Goal: Information Seeking & Learning: Learn about a topic

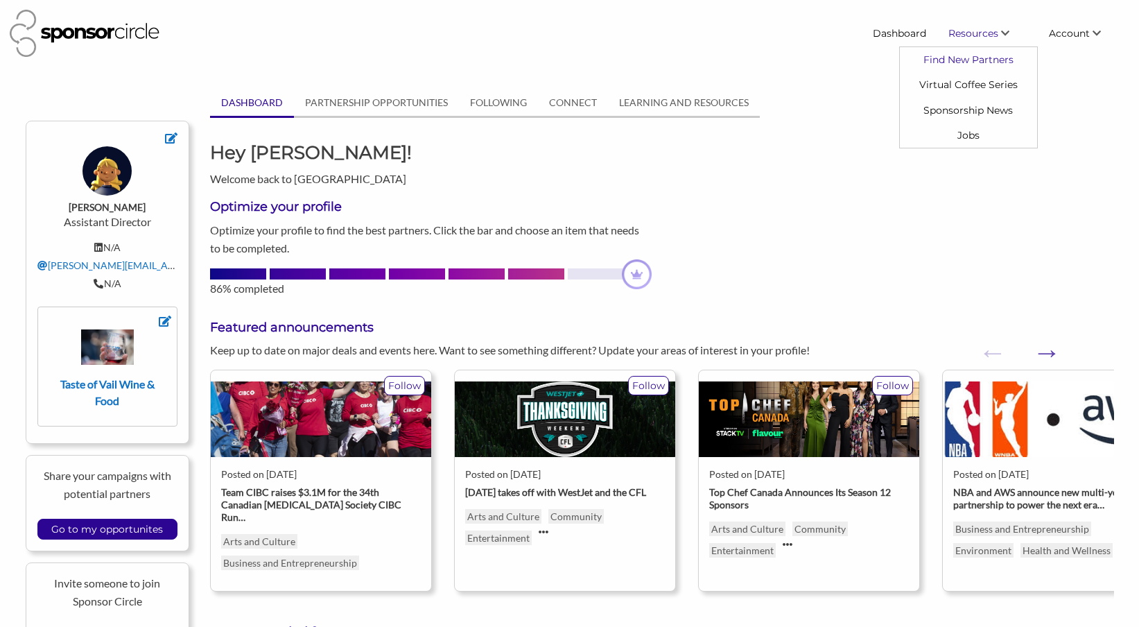
click at [956, 62] on link "Find New Partners" at bounding box center [968, 59] width 137 height 25
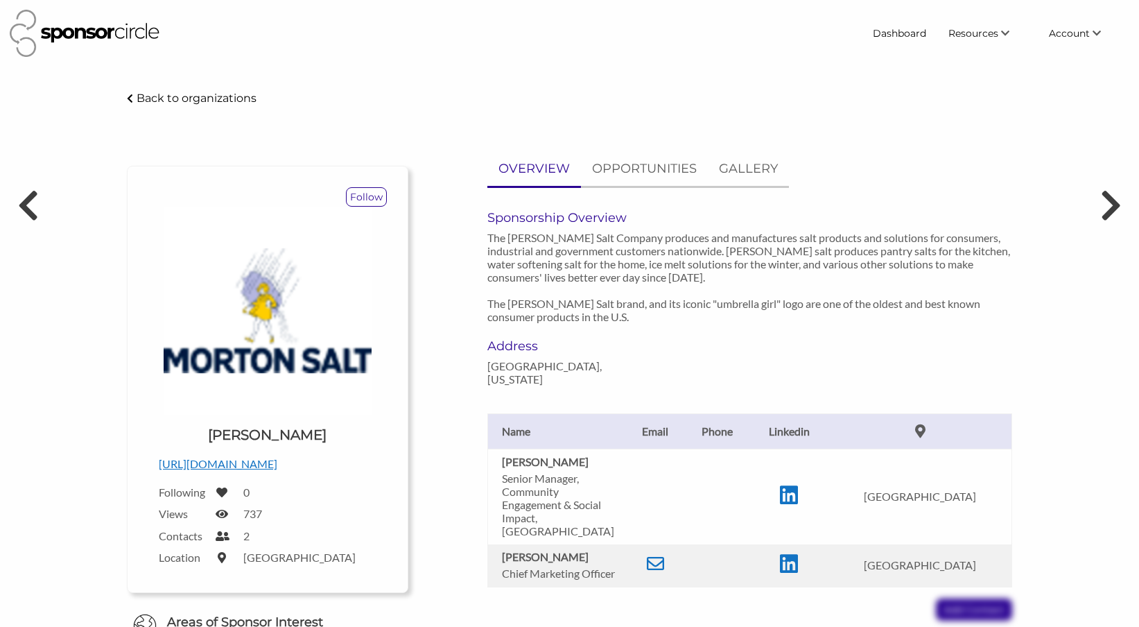
scroll to position [98, 0]
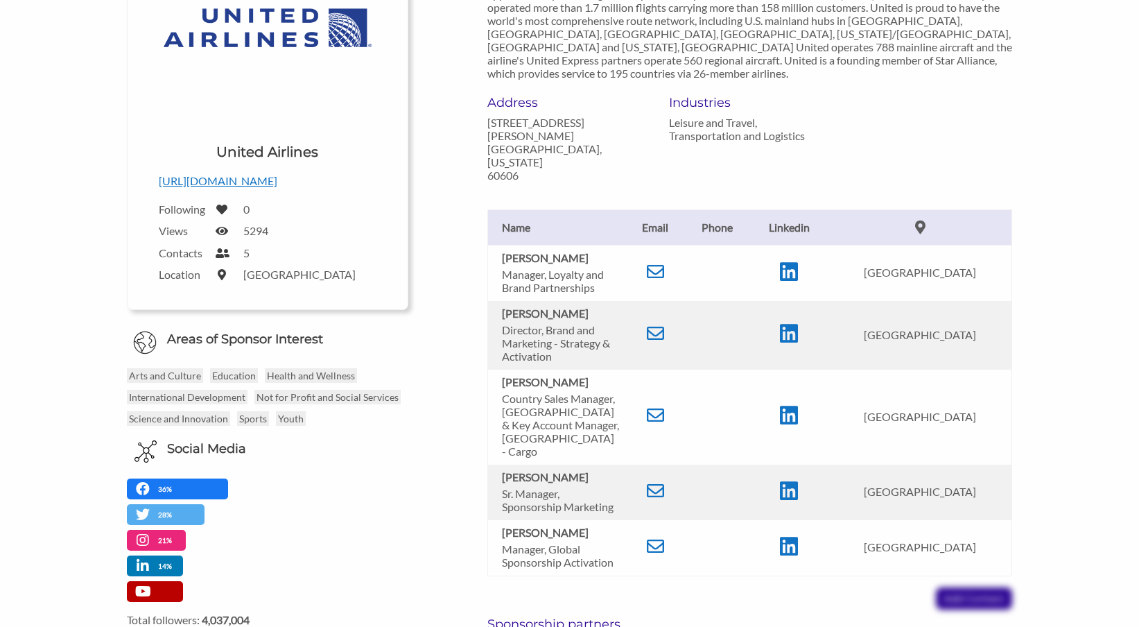
scroll to position [286, 0]
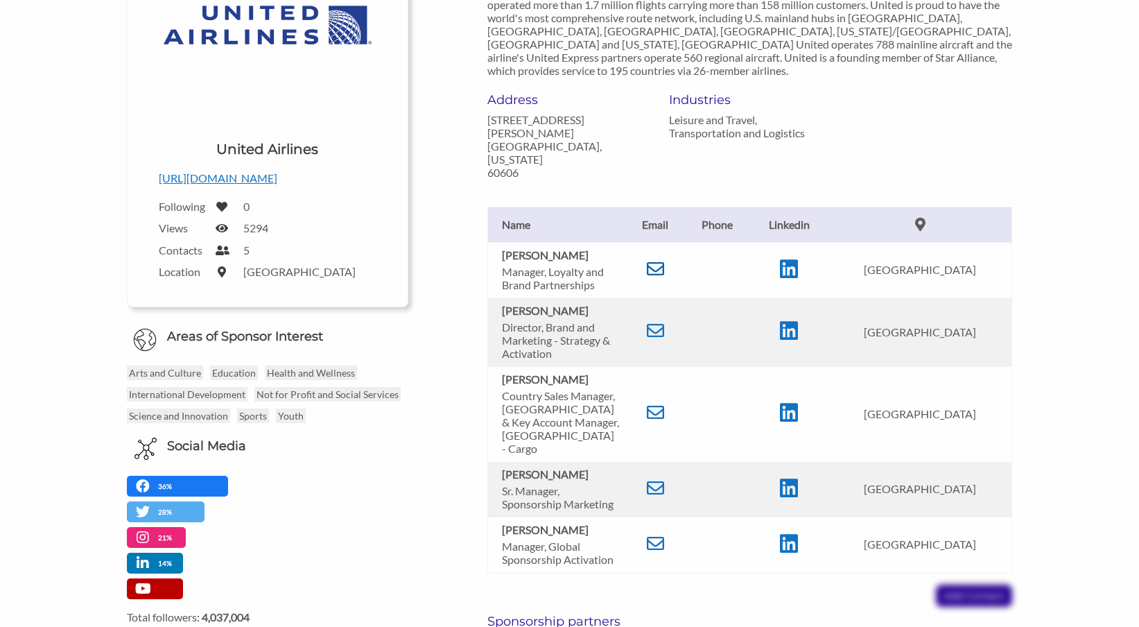
click at [664, 260] on icon at bounding box center [655, 268] width 17 height 17
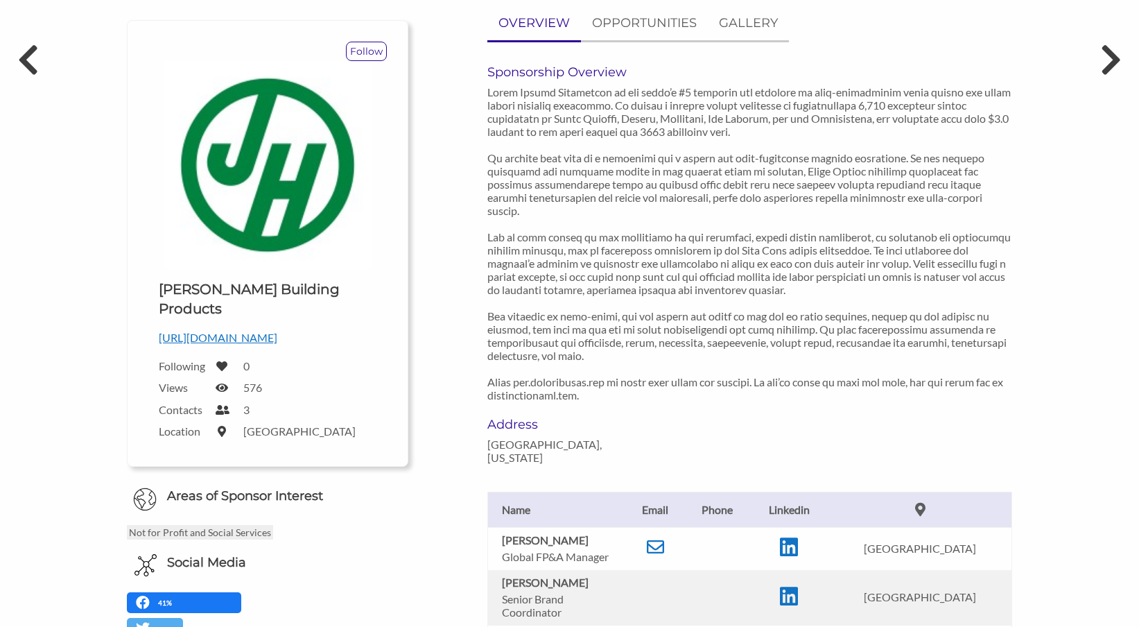
scroll to position [154, 0]
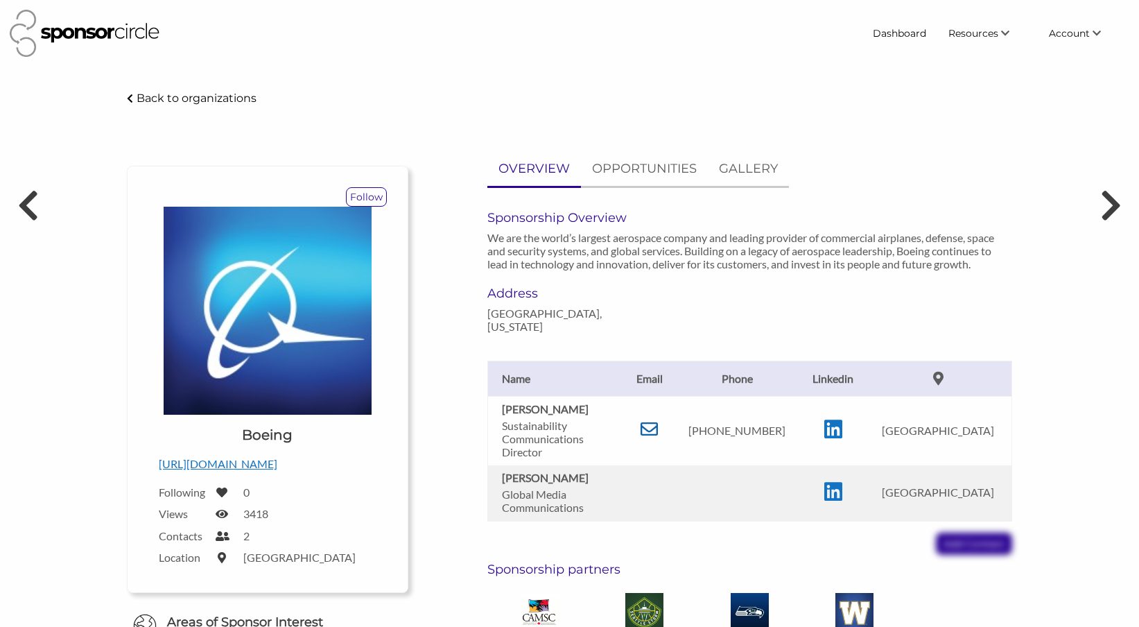
click at [647, 420] on icon at bounding box center [648, 428] width 17 height 17
click at [255, 466] on p "https://www.boeing.com/" at bounding box center [268, 464] width 218 height 18
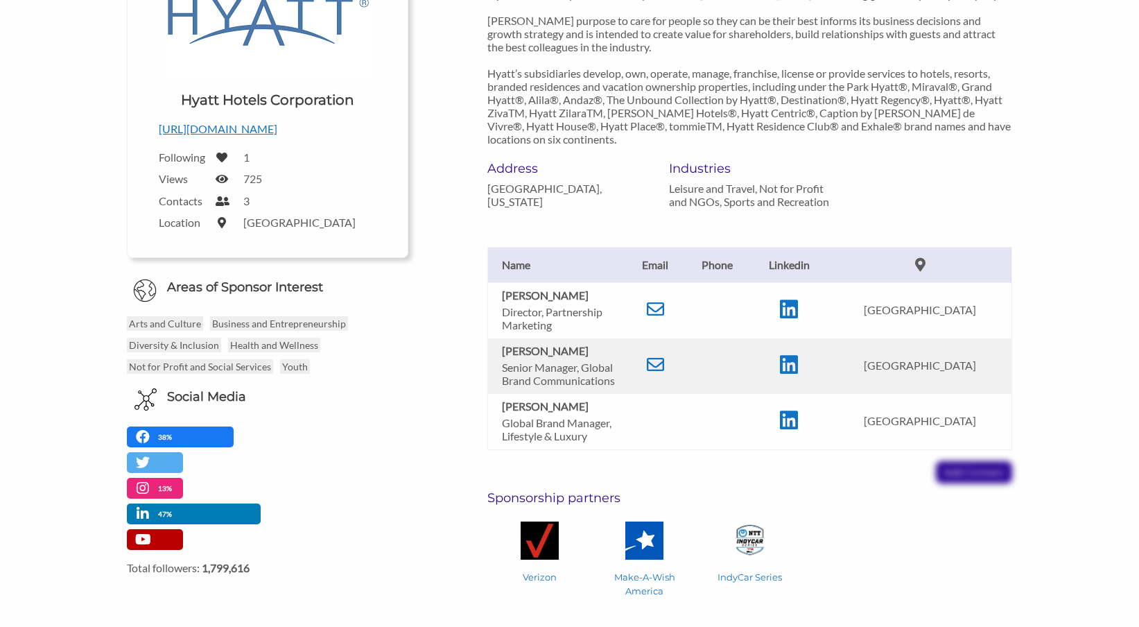
scroll to position [243, 0]
click at [659, 318] on icon at bounding box center [655, 309] width 17 height 17
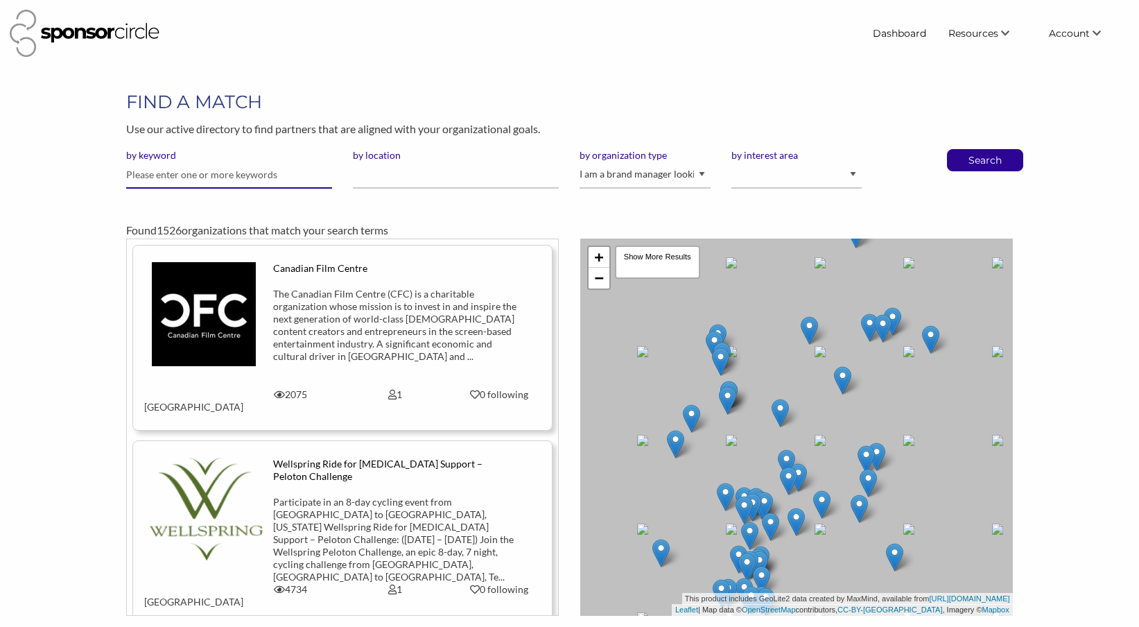
click at [249, 175] on input "text" at bounding box center [229, 174] width 206 height 27
type input "n"
click at [383, 182] on input "by location" at bounding box center [456, 174] width 206 height 27
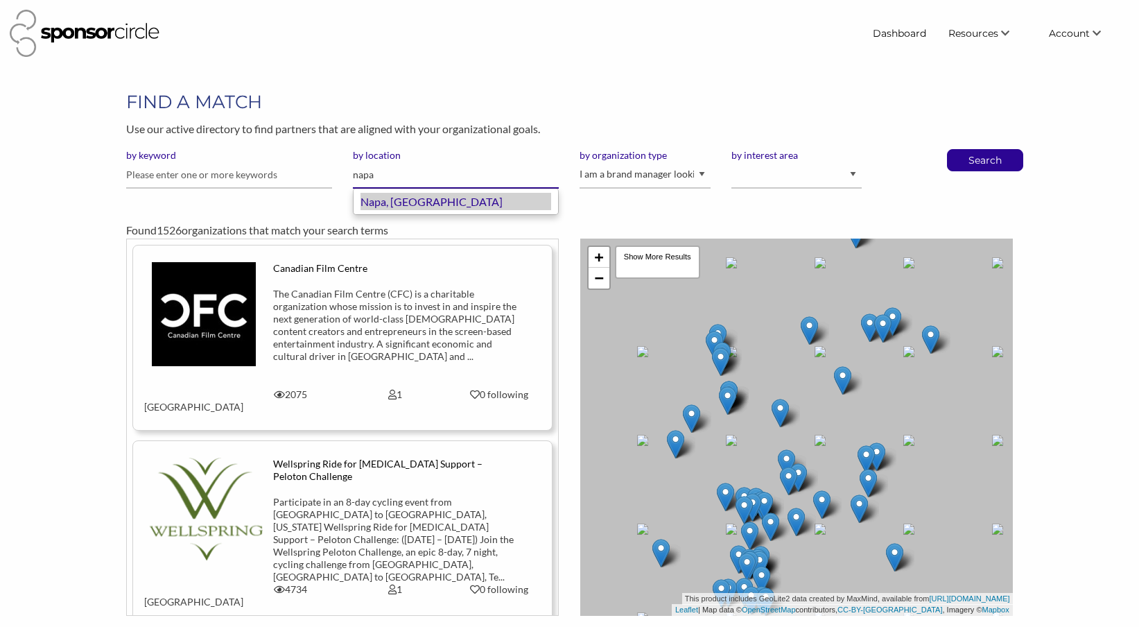
click at [414, 202] on div "Napa, United States of America" at bounding box center [455, 202] width 191 height 18
type input "Napa"
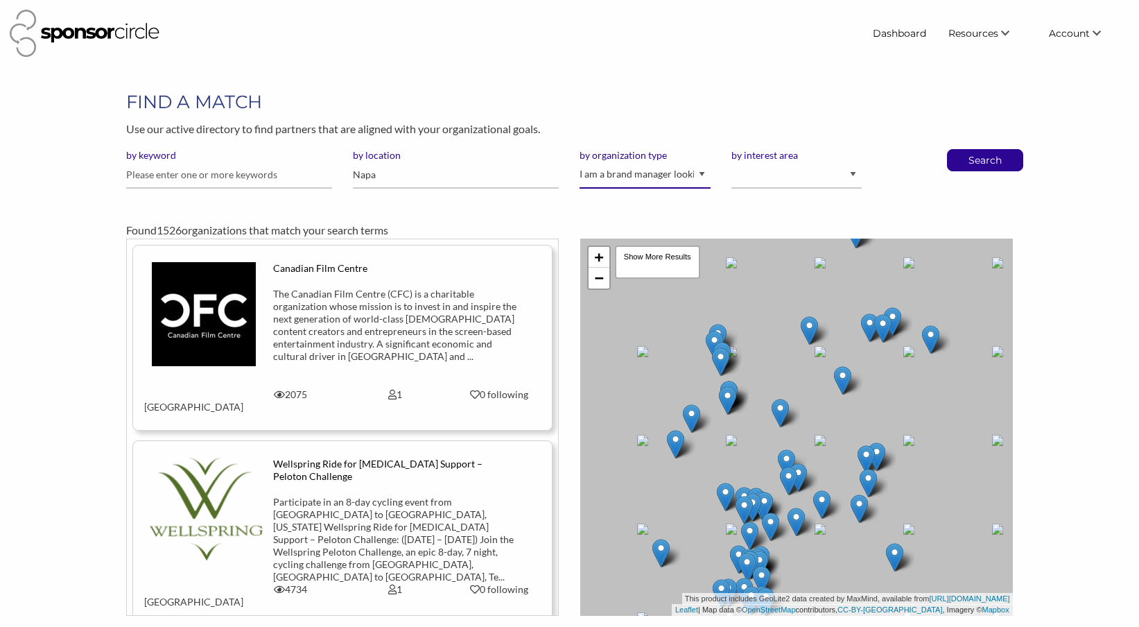
select select "Property"
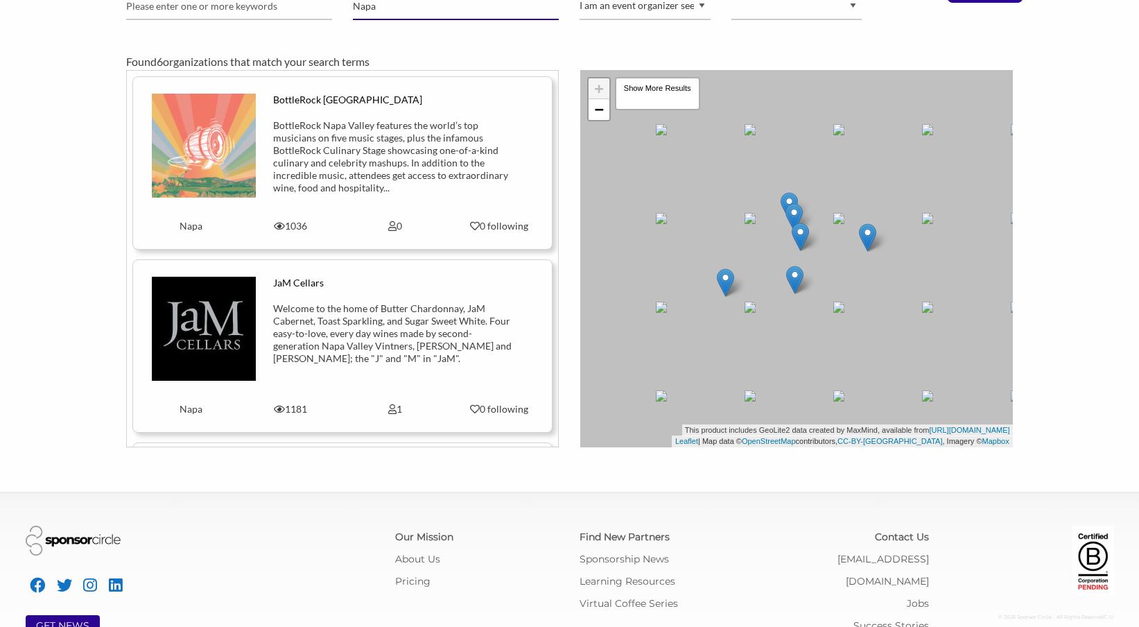
click at [402, 13] on input "Napa" at bounding box center [456, 6] width 206 height 27
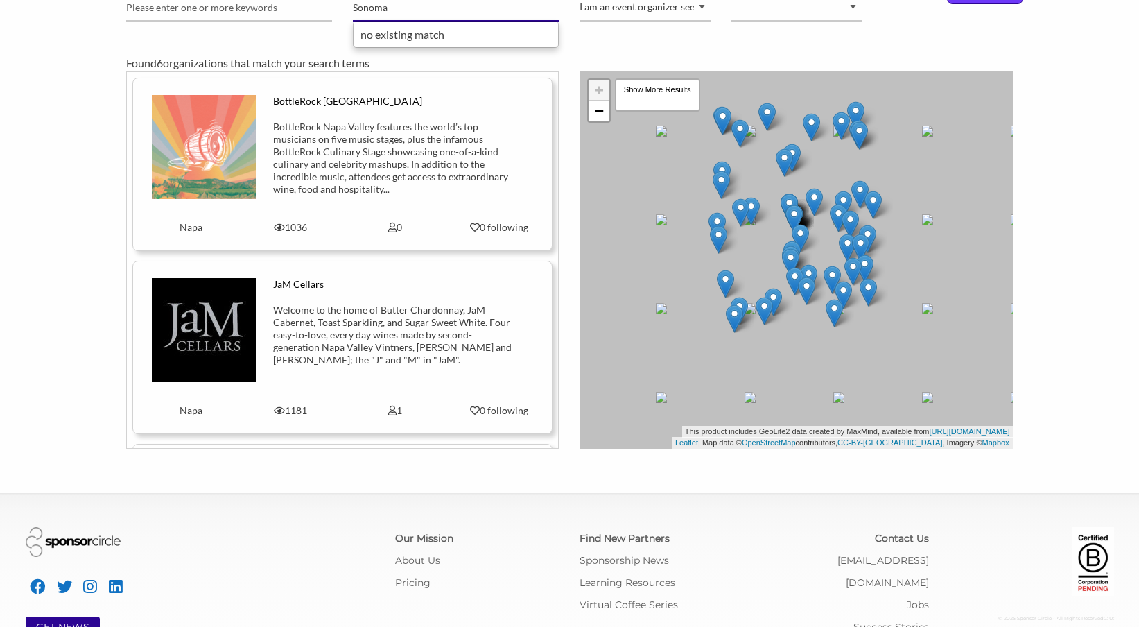
type input "Sonoma"
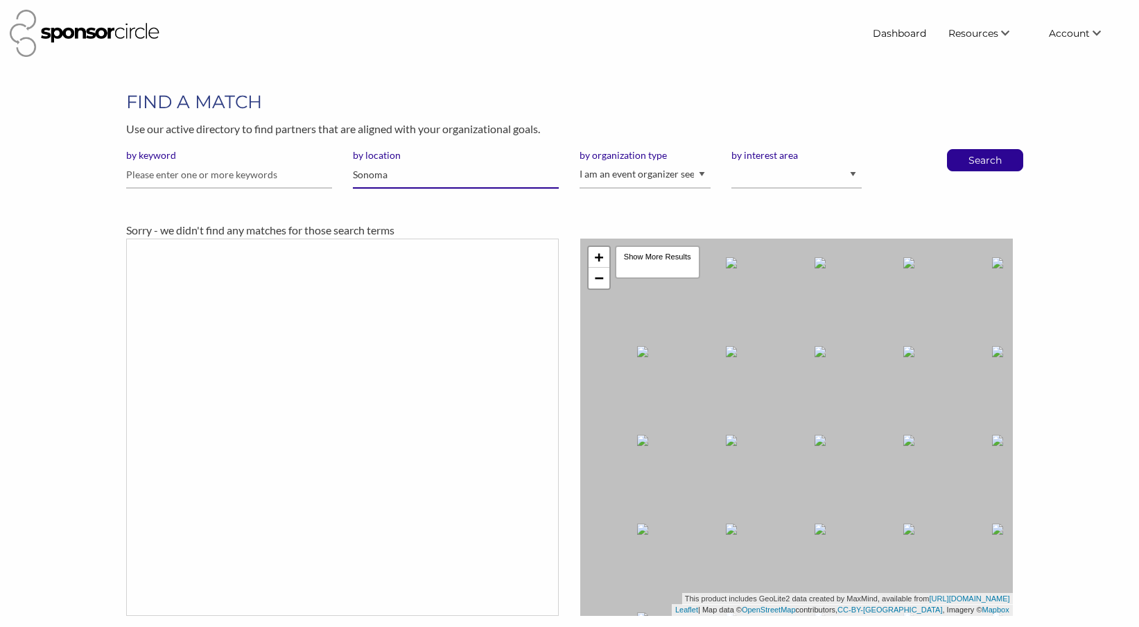
click at [394, 172] on input "Sonoma" at bounding box center [456, 174] width 206 height 27
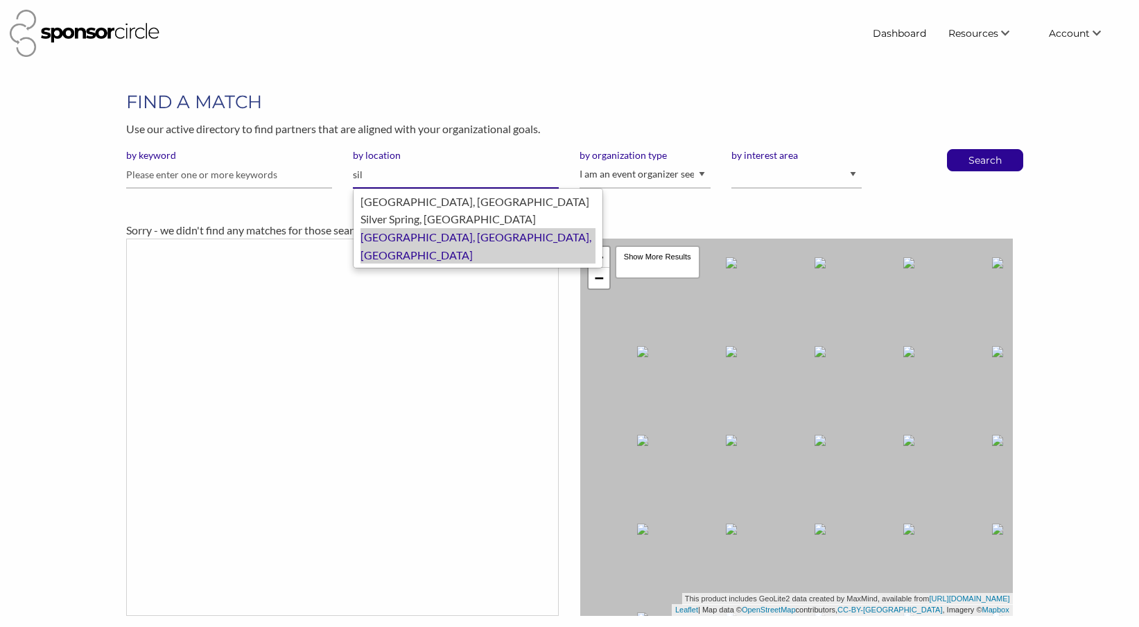
click at [408, 236] on div "Silicon Valley, Fremont, United States of America" at bounding box center [477, 245] width 235 height 35
type input "Silicon Valley, Fremont"
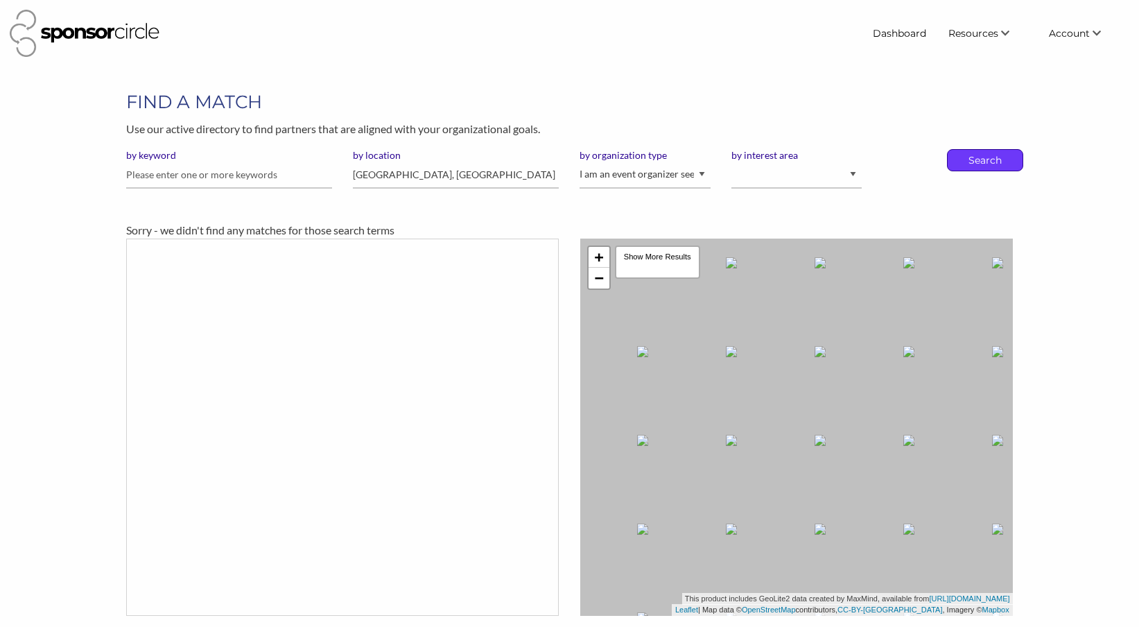
click at [1008, 152] on div "Search" at bounding box center [985, 160] width 76 height 22
click at [984, 162] on p "Search" at bounding box center [985, 160] width 46 height 21
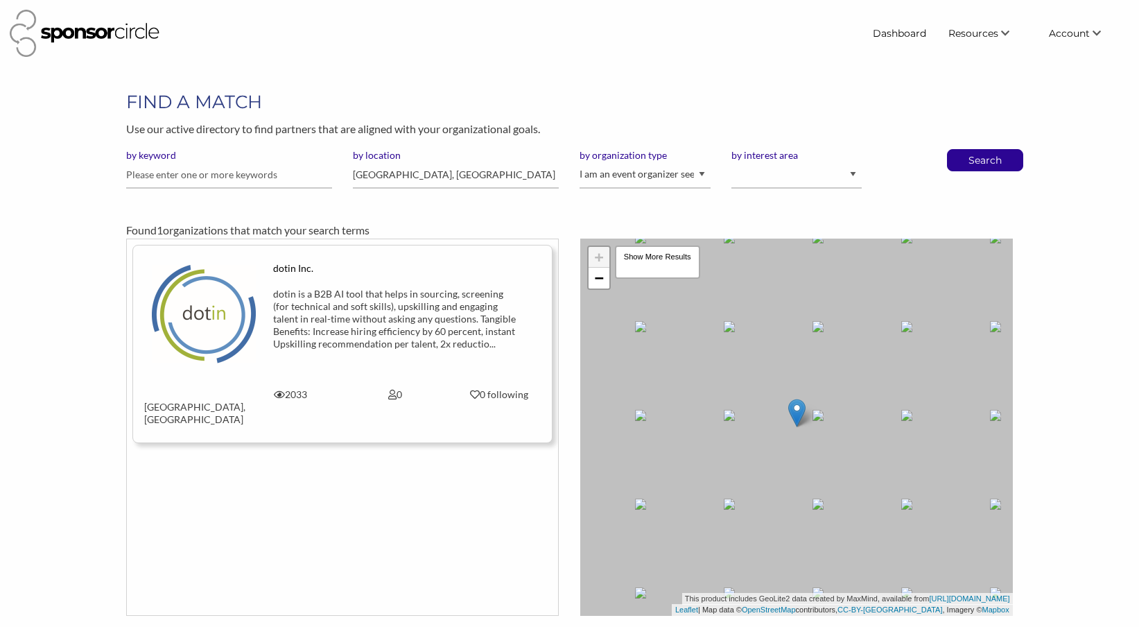
click at [130, 38] on img at bounding box center [85, 33] width 150 height 47
click at [895, 32] on link "Dashboard" at bounding box center [899, 33] width 76 height 25
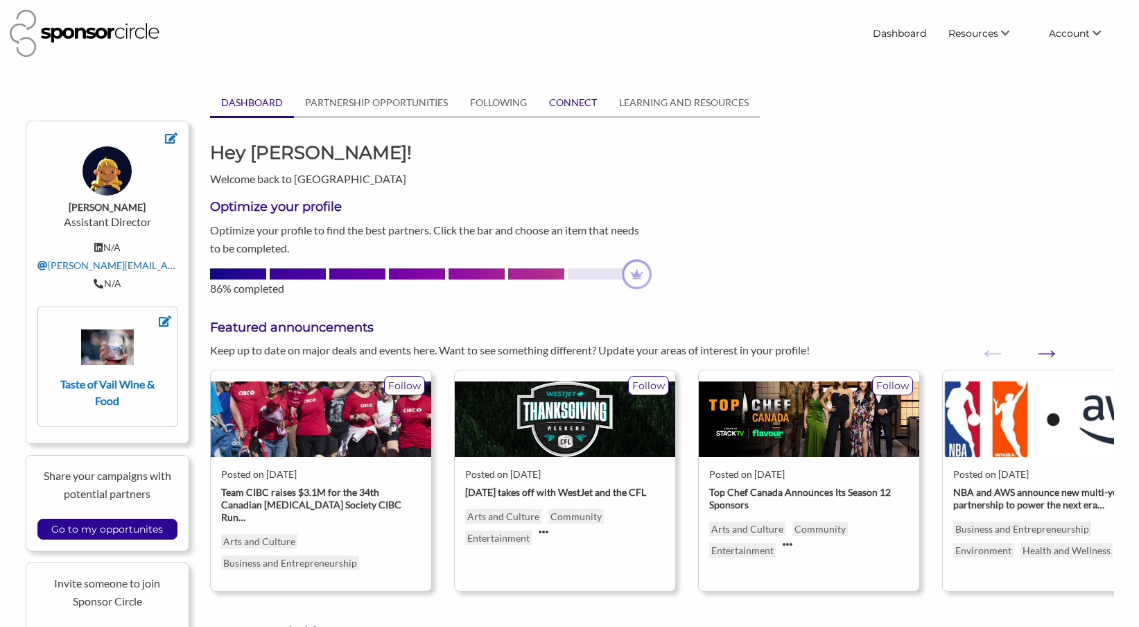
click at [573, 98] on link "CONNECT" at bounding box center [573, 102] width 70 height 26
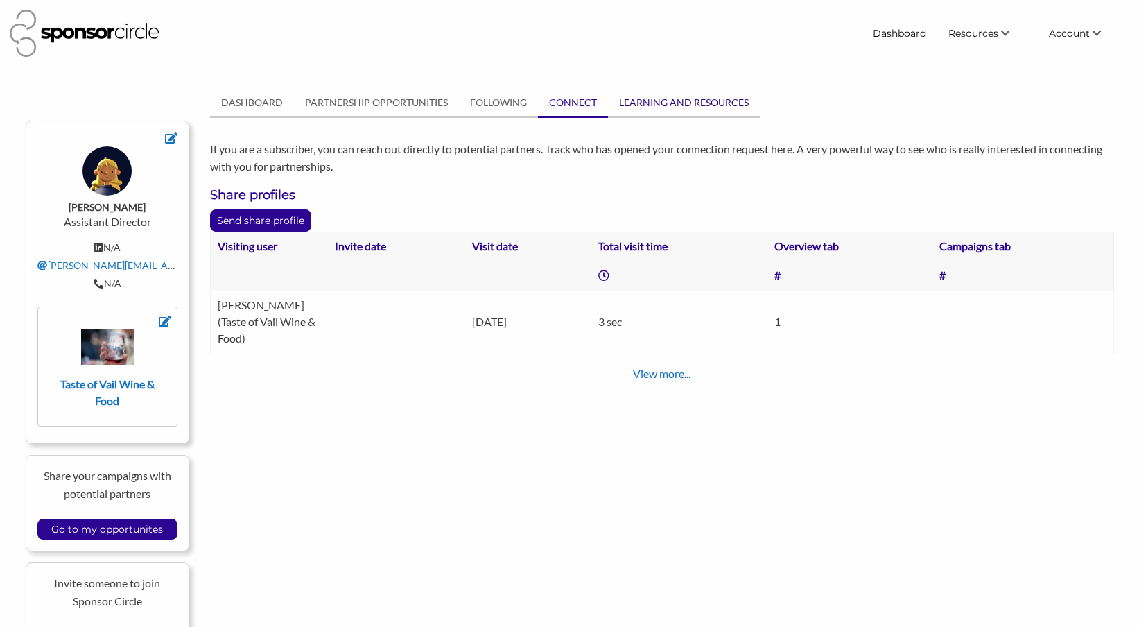
click at [658, 107] on link "LEARNING AND RESOURCES" at bounding box center [684, 102] width 152 height 26
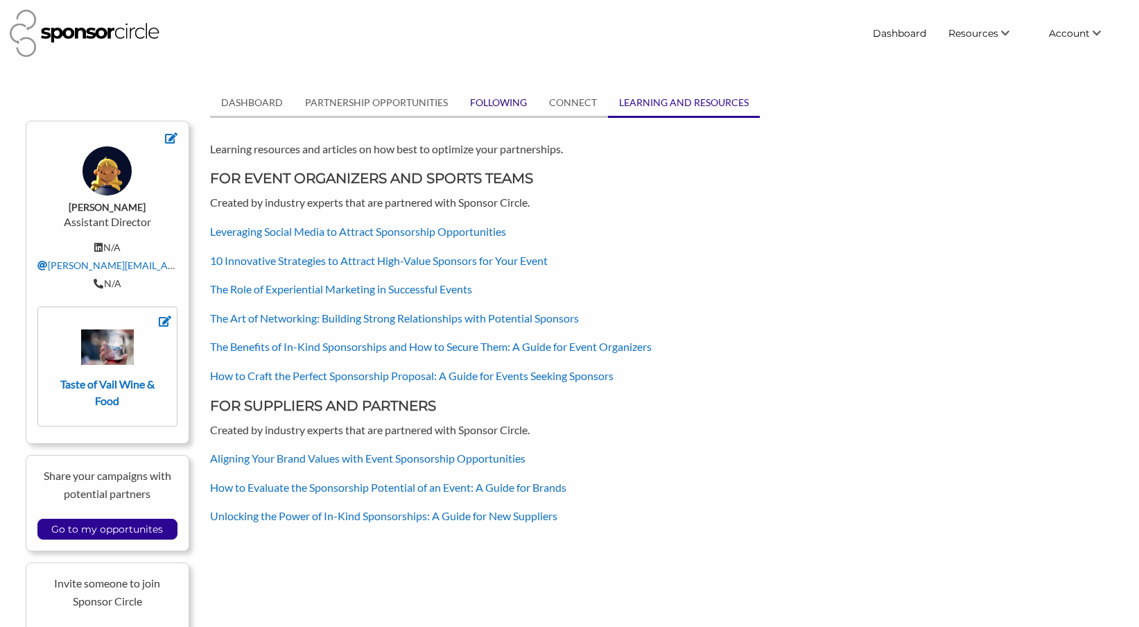
click at [500, 107] on link "FOLLOWING" at bounding box center [498, 102] width 79 height 26
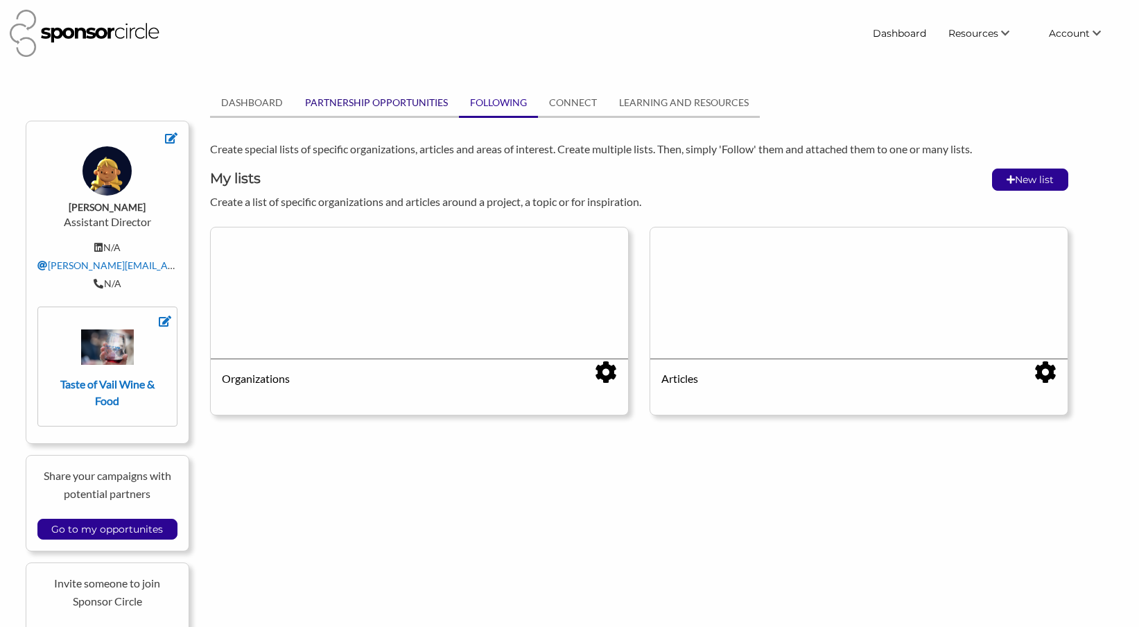
click at [418, 105] on link "PARTNERSHIP OPPORTUNITIES" at bounding box center [376, 102] width 165 height 26
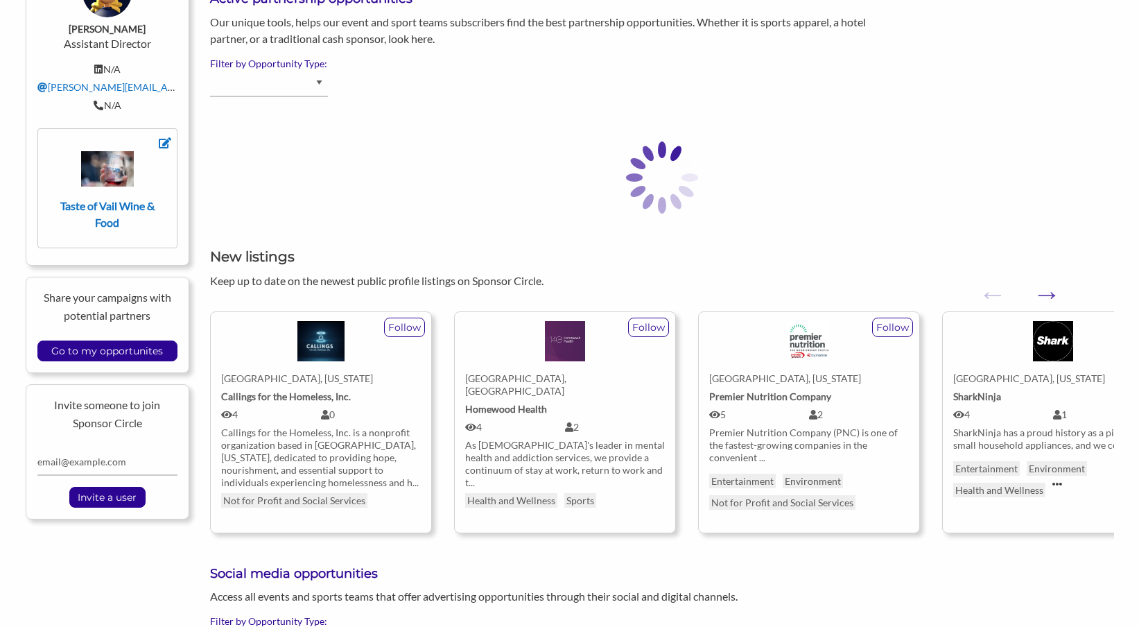
scroll to position [179, 0]
click at [131, 345] on input "Go to my opportunites" at bounding box center [106, 349] width 125 height 19
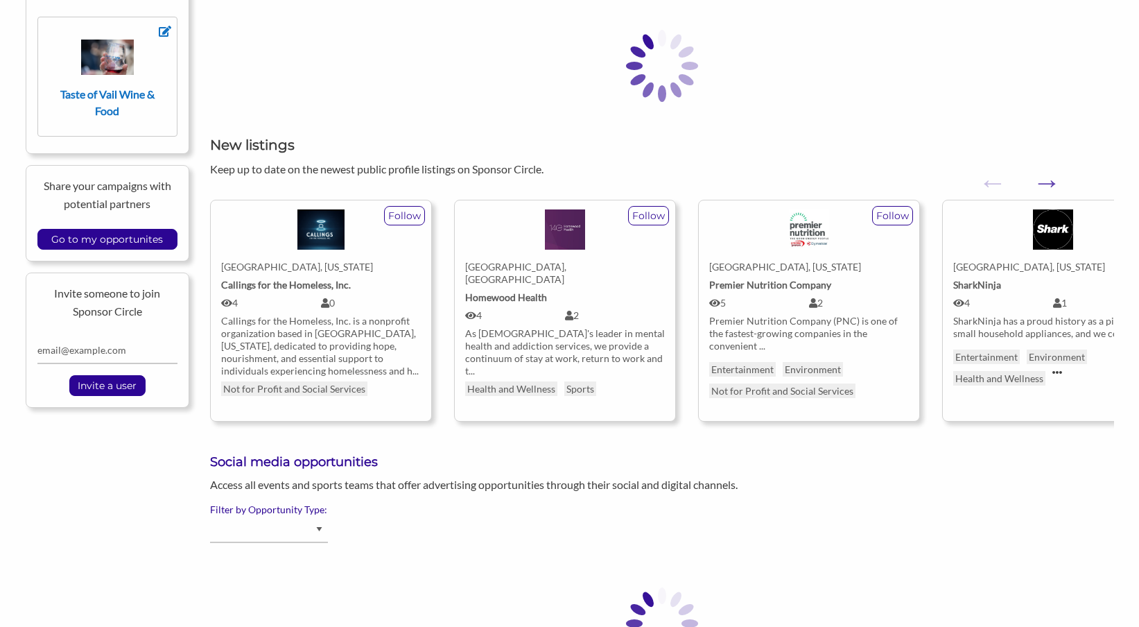
scroll to position [311, 0]
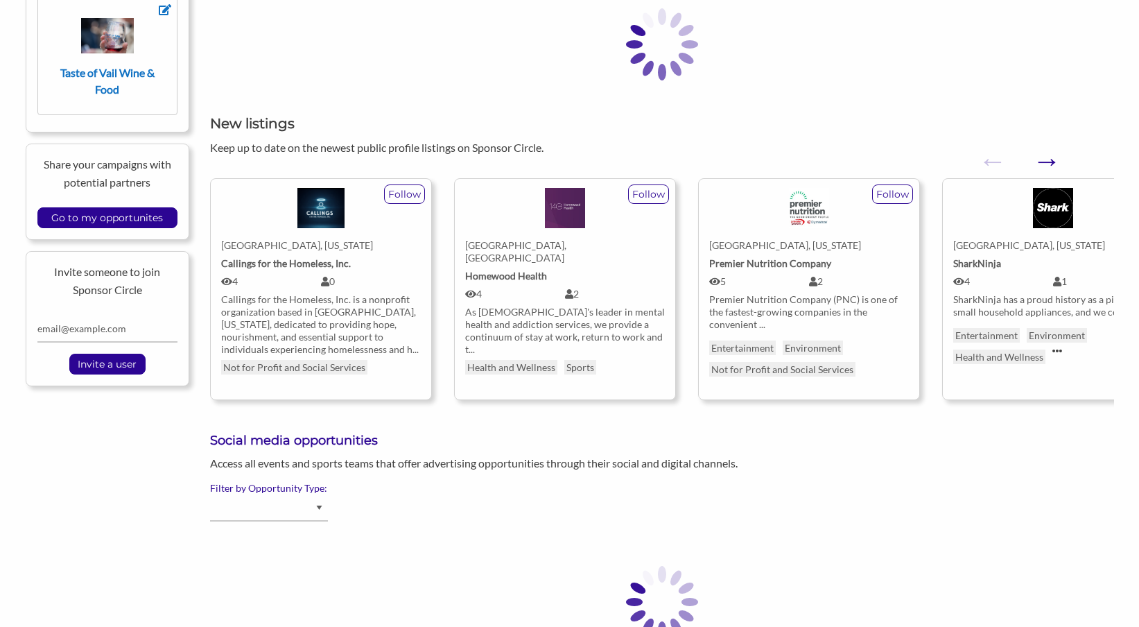
click at [1043, 161] on button "Next" at bounding box center [1039, 154] width 14 height 14
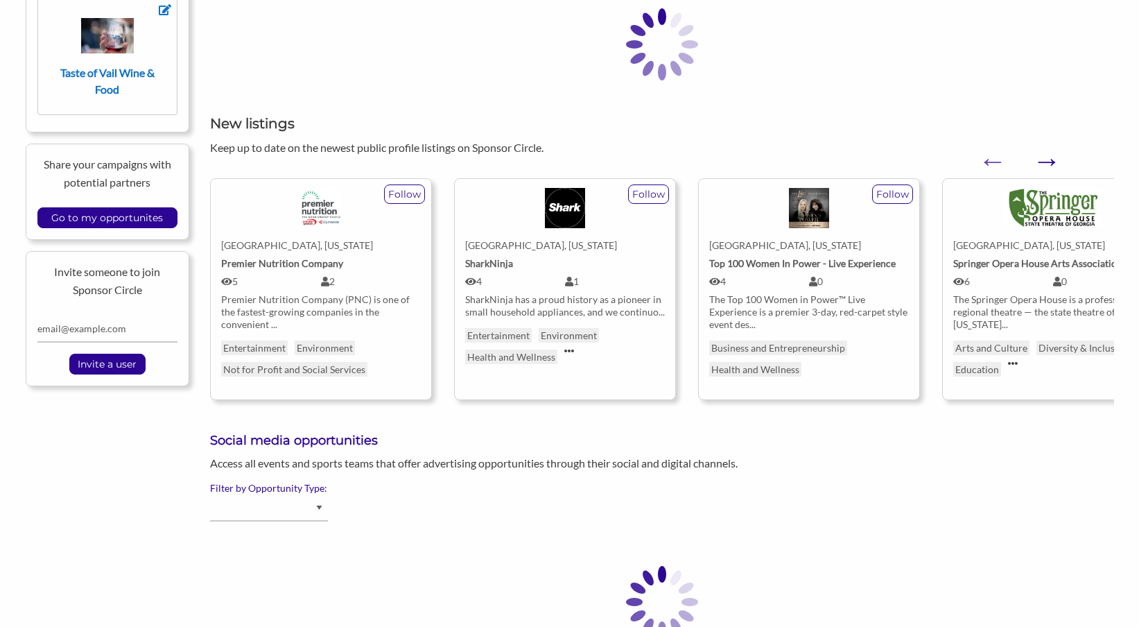
click at [1043, 161] on button "Next" at bounding box center [1039, 154] width 14 height 14
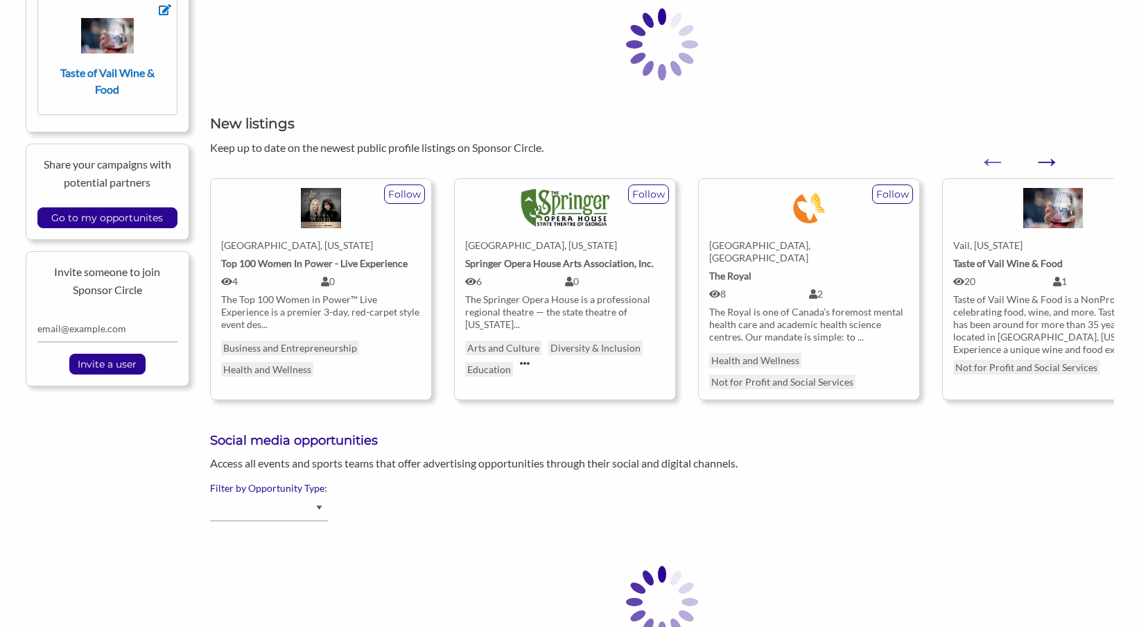
click at [1043, 161] on button "Next" at bounding box center [1039, 154] width 14 height 14
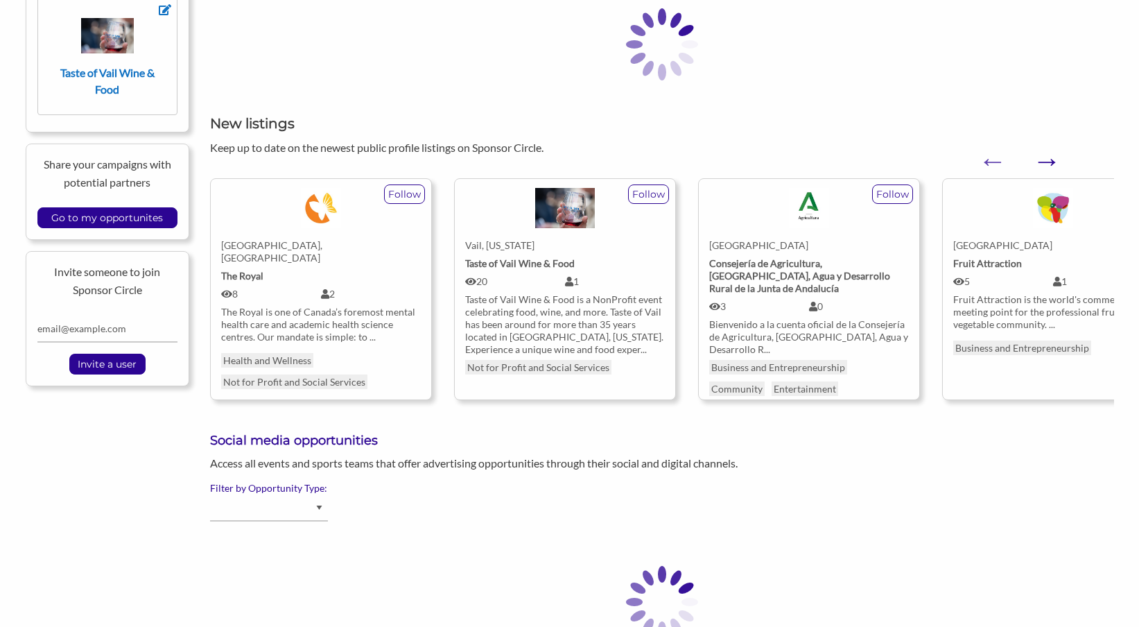
click at [1043, 161] on button "Next" at bounding box center [1039, 154] width 14 height 14
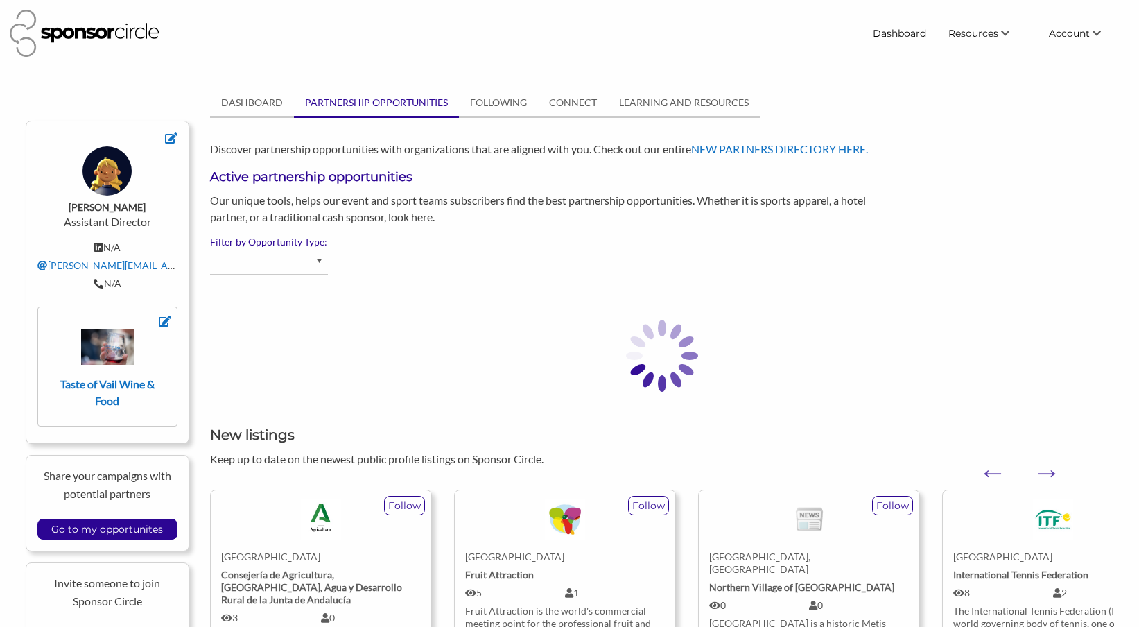
scroll to position [0, 0]
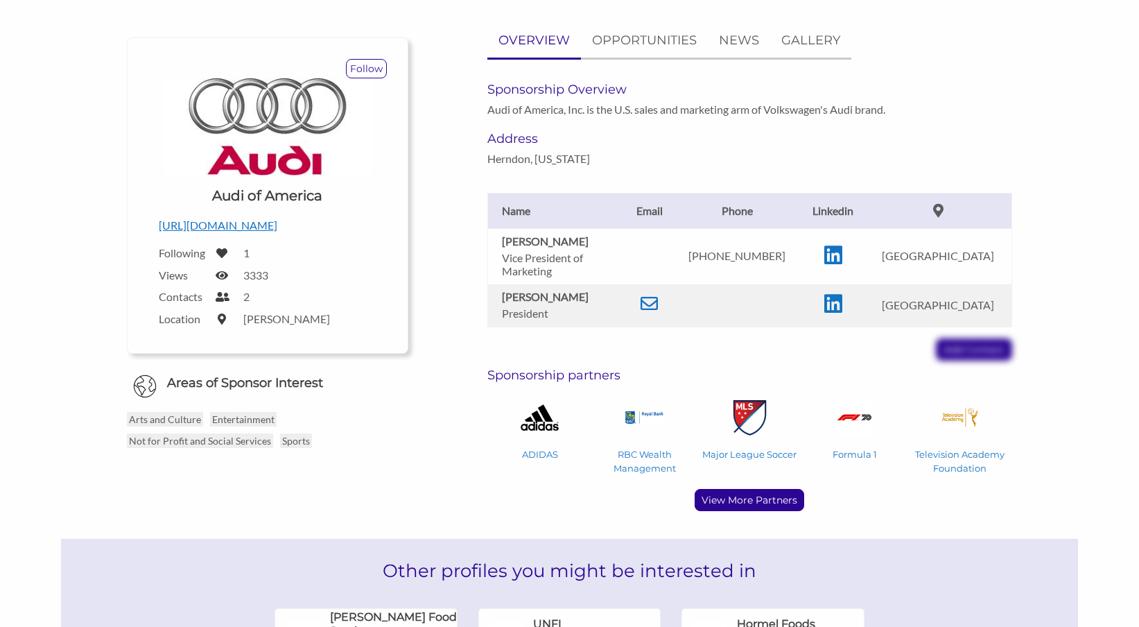
scroll to position [128, 0]
click at [760, 508] on p "View More Partners" at bounding box center [749, 500] width 108 height 21
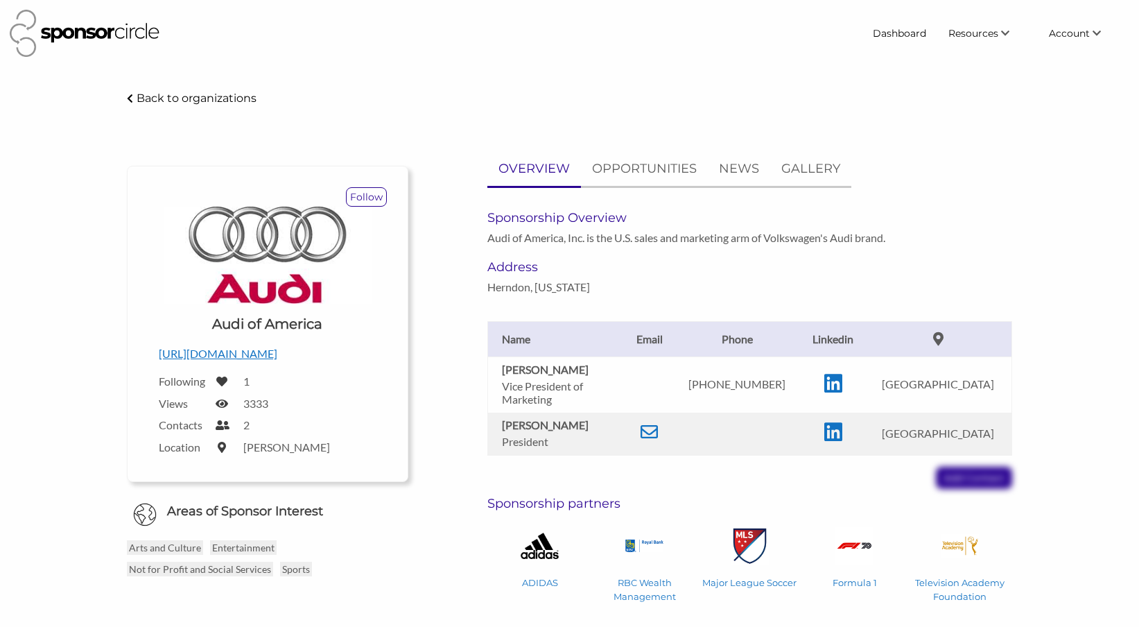
scroll to position [0, 0]
click at [250, 352] on p "[URL][DOMAIN_NAME]" at bounding box center [268, 353] width 218 height 18
click at [981, 58] on link "Find New Partners" at bounding box center [968, 59] width 137 height 25
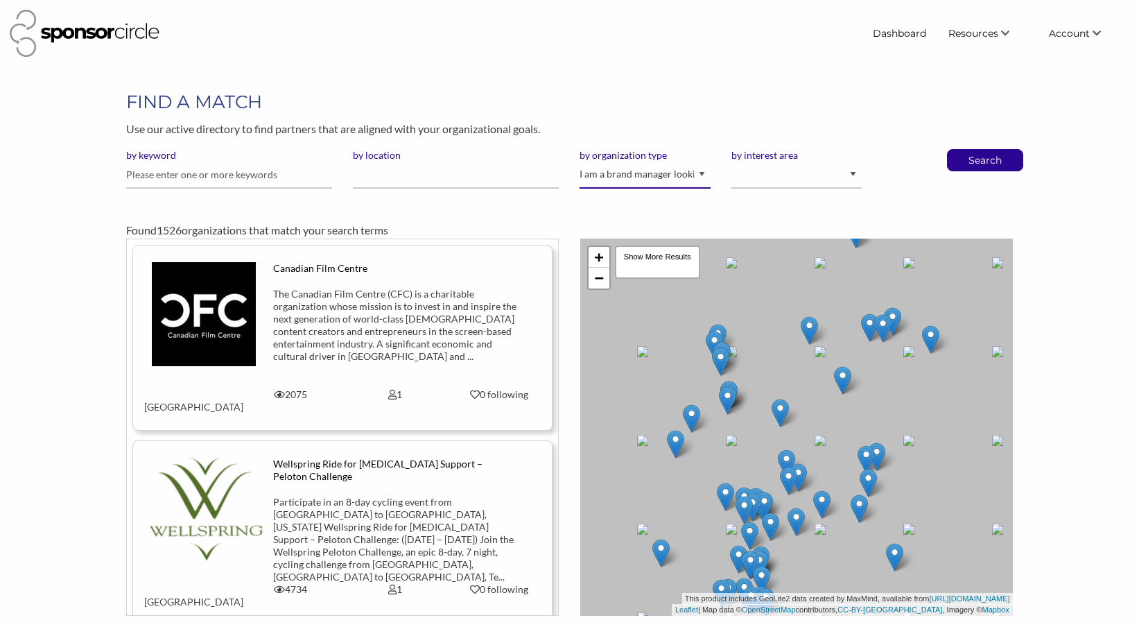
select select "Property"
click at [443, 175] on input "by location" at bounding box center [456, 174] width 206 height 27
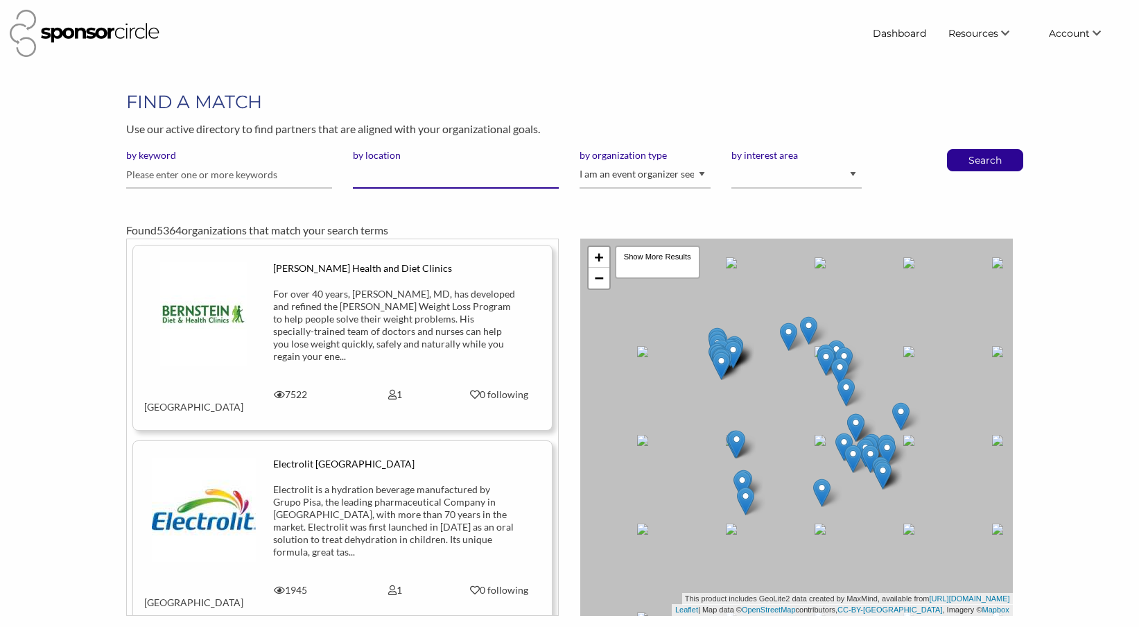
click at [438, 175] on input "by location" at bounding box center [456, 174] width 206 height 27
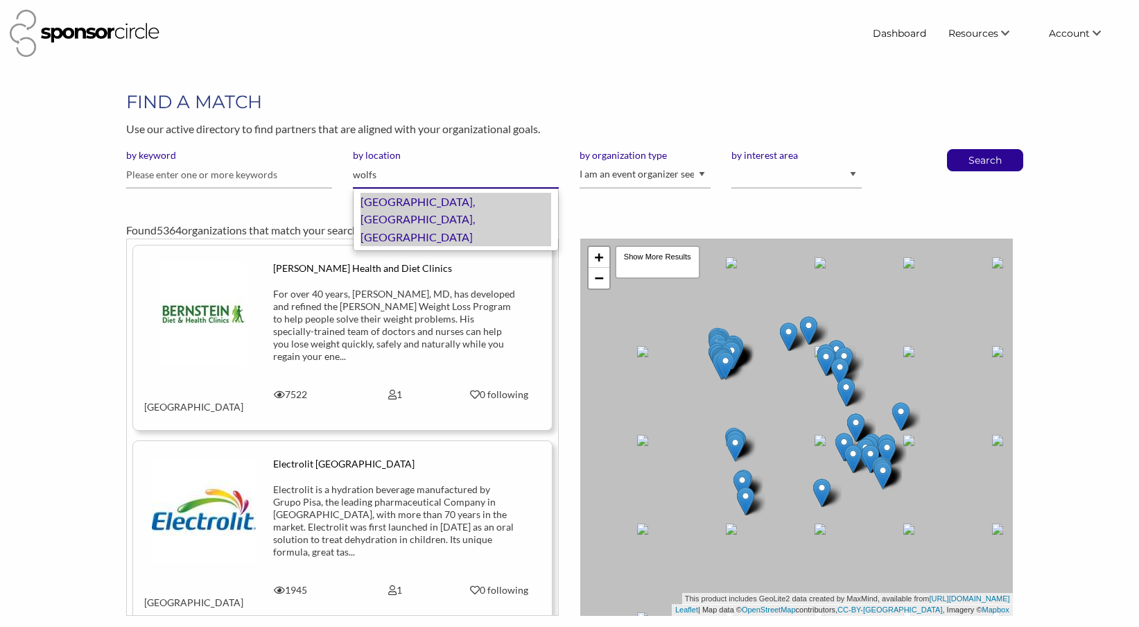
click at [440, 205] on div "Wolfsburg, Niedersachsen, Germany" at bounding box center [455, 219] width 191 height 53
type input "[GEOGRAPHIC_DATA], [GEOGRAPHIC_DATA]"
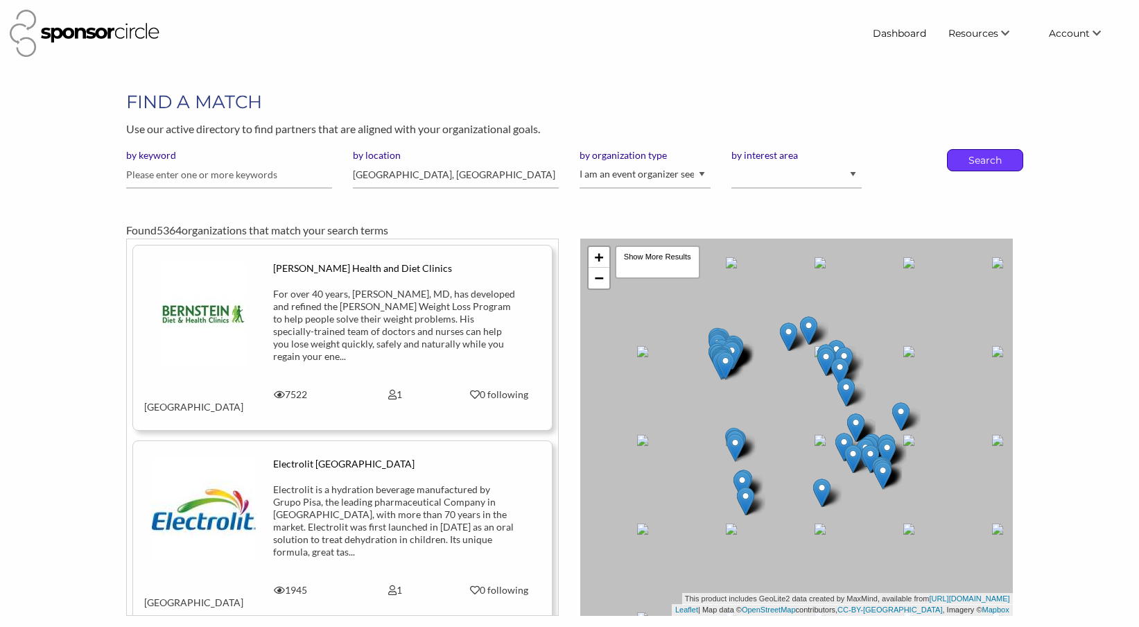
click at [1002, 163] on p "Search" at bounding box center [985, 160] width 46 height 21
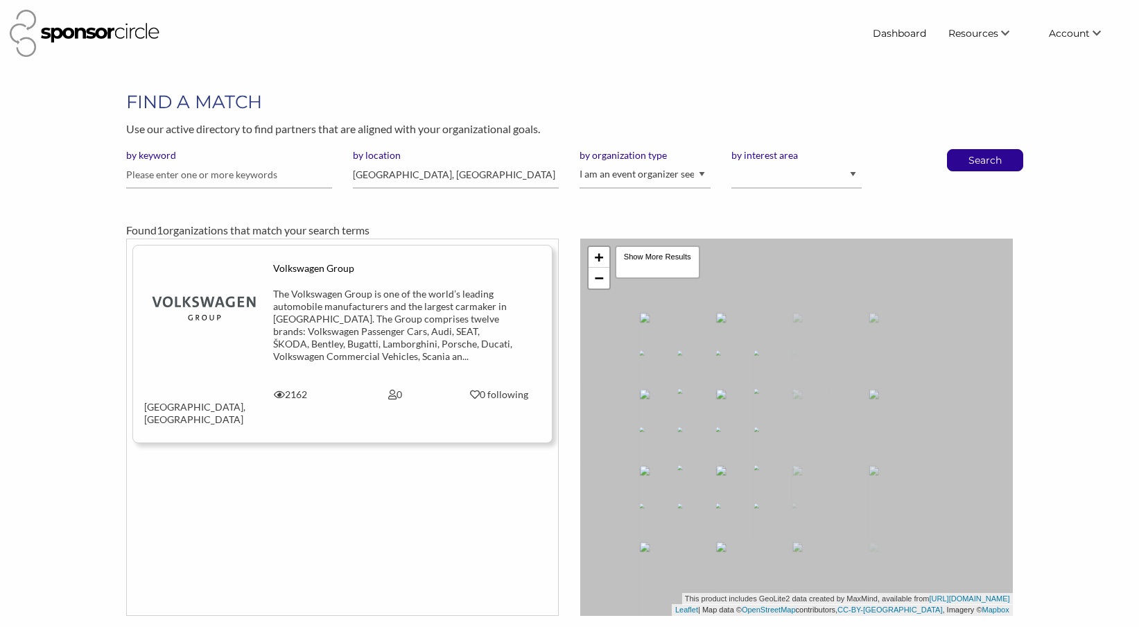
click at [202, 306] on img at bounding box center [204, 314] width 104 height 104
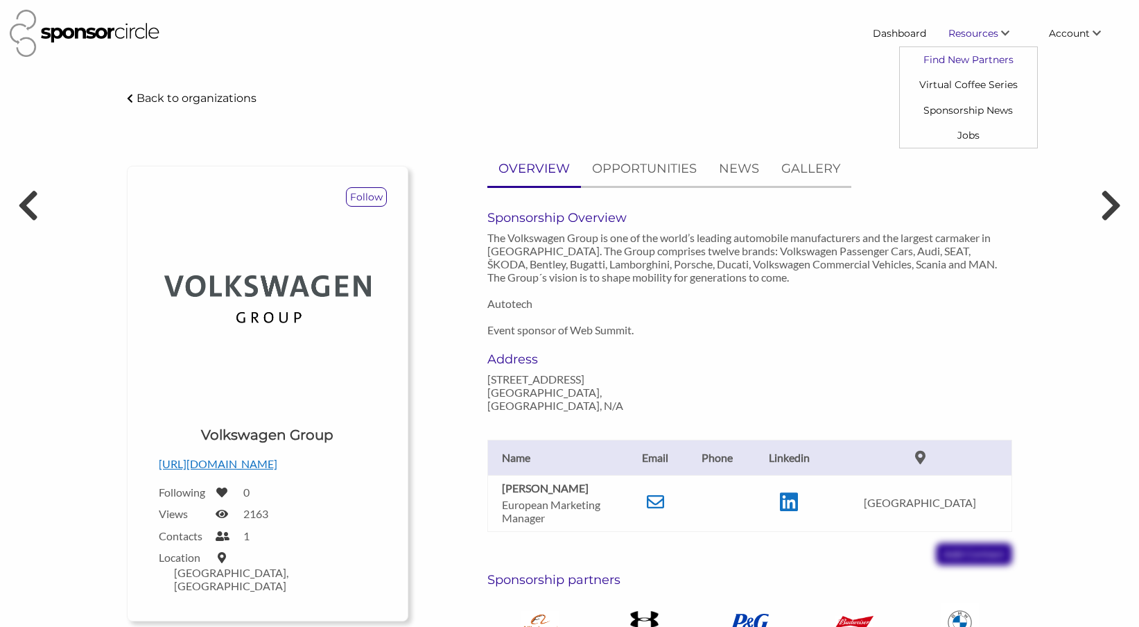
click at [972, 60] on link "Find New Partners" at bounding box center [968, 59] width 137 height 25
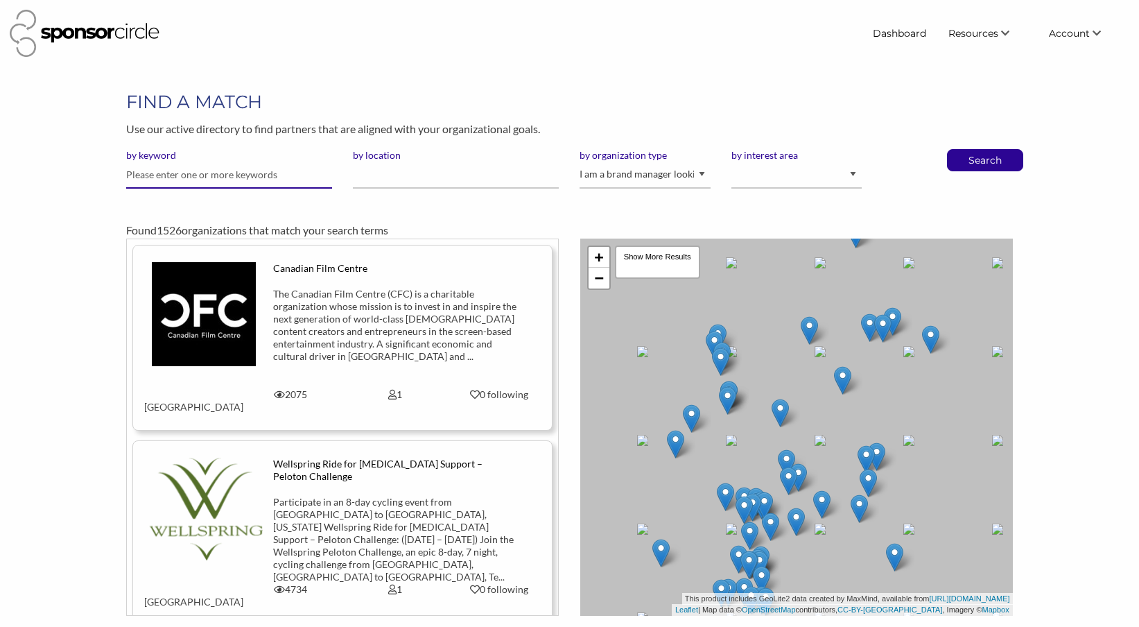
click at [285, 183] on input "text" at bounding box center [229, 174] width 206 height 27
click at [426, 170] on input "by location" at bounding box center [456, 174] width 206 height 27
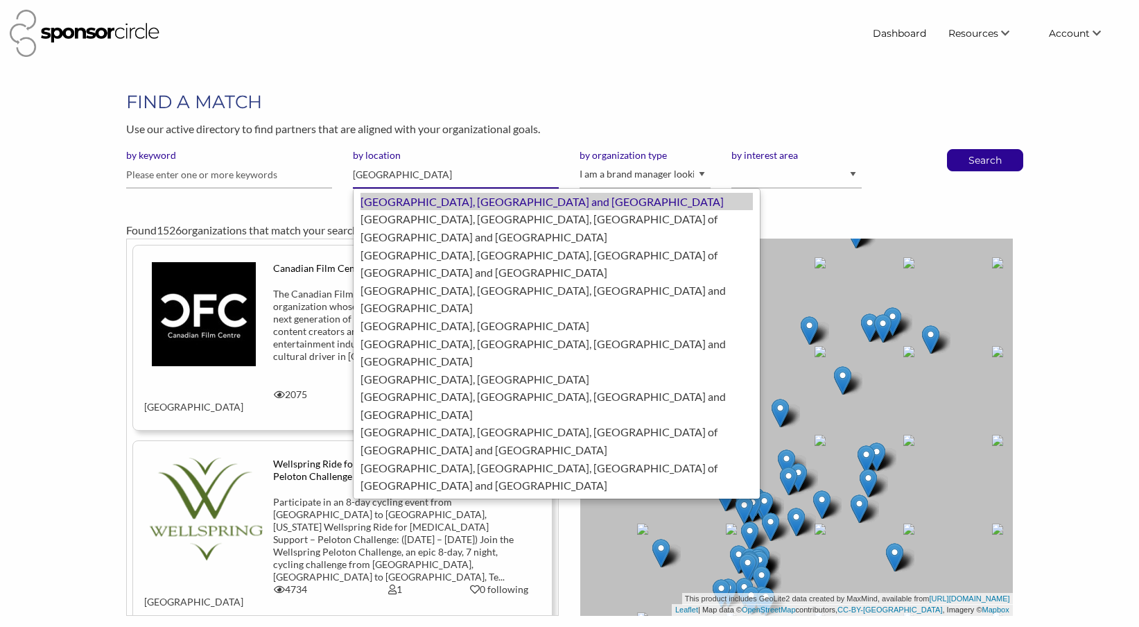
drag, startPoint x: 426, startPoint y: 170, endPoint x: 453, endPoint y: 204, distance: 43.4
click at [453, 204] on div "London, United Kingdom of Great Britain and Northern Ireland" at bounding box center [556, 202] width 392 height 18
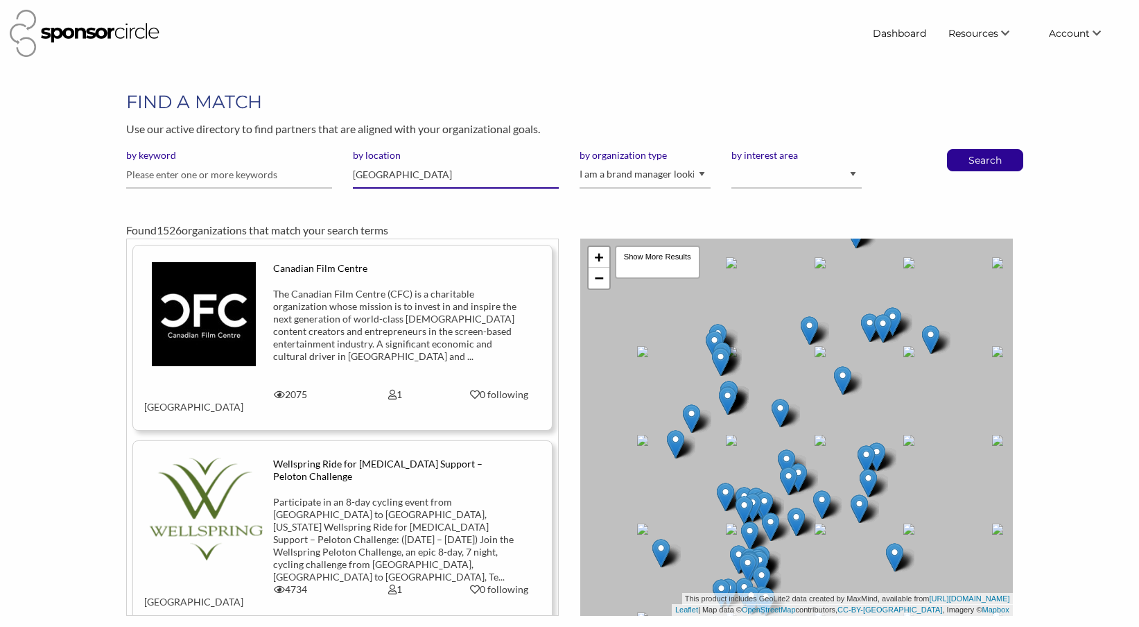
type input "London"
select select "Property"
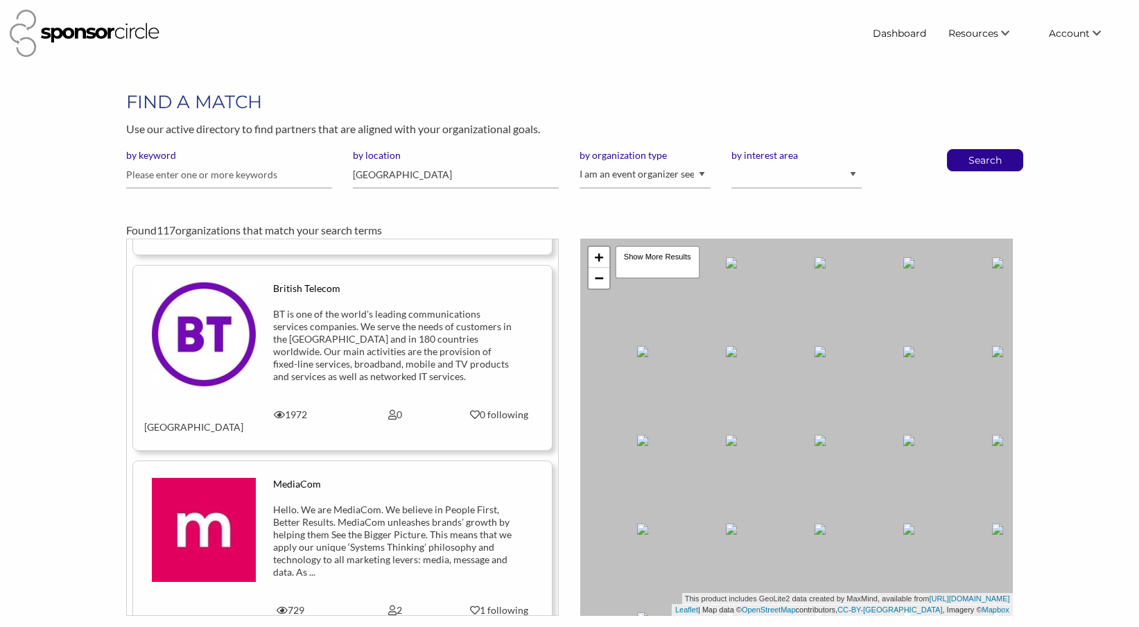
scroll to position [4937, 0]
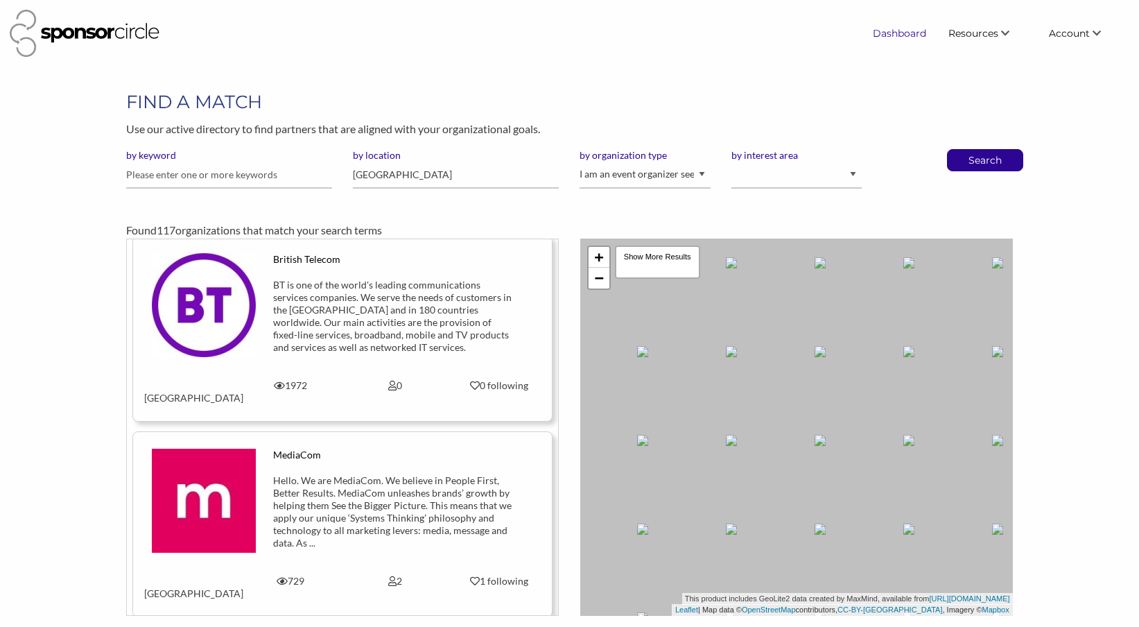
click at [894, 36] on link "Dashboard" at bounding box center [899, 33] width 76 height 25
